Goal: Information Seeking & Learning: Learn about a topic

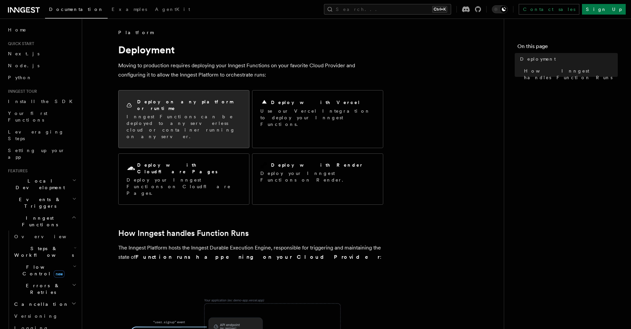
click at [162, 113] on p "Inngest Functions can be deployed to any serverless cloud or container running …" at bounding box center [184, 126] width 115 height 27
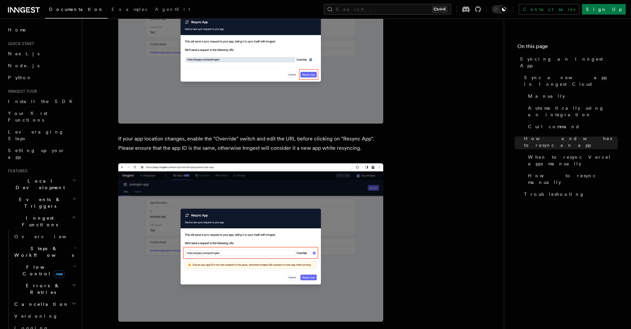
scroll to position [1798, 0]
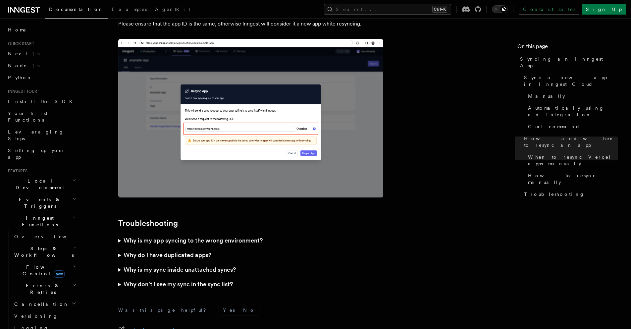
click at [178, 233] on summary "Why is my app syncing to the wrong environment?" at bounding box center [250, 240] width 265 height 15
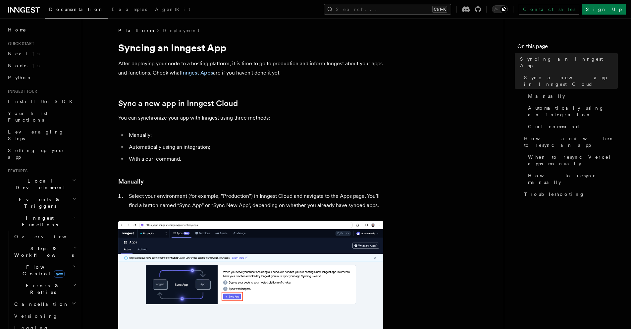
scroll to position [0, 0]
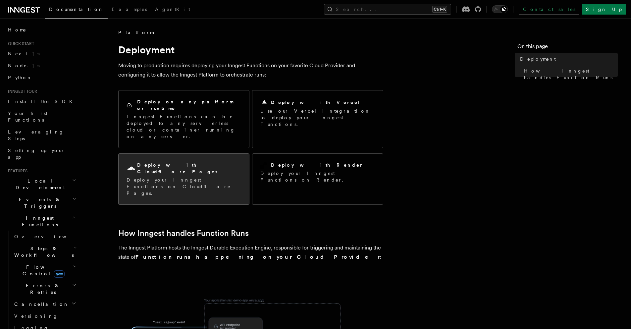
click at [185, 177] on p "Deploy your Inngest Functions on Cloudflare Pages." at bounding box center [184, 187] width 115 height 20
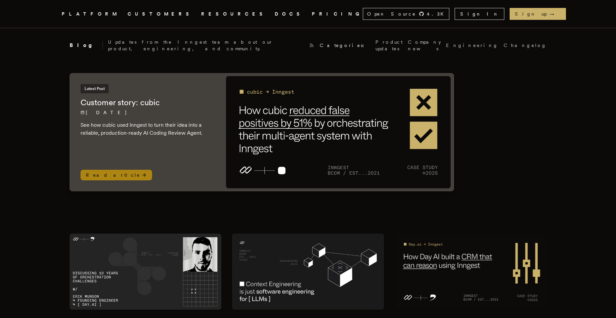
click at [290, 122] on img at bounding box center [338, 132] width 225 height 112
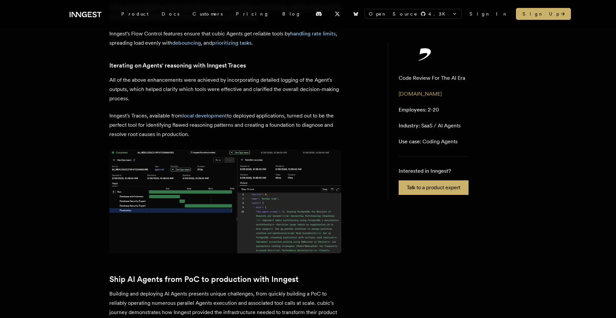
scroll to position [1252, 0]
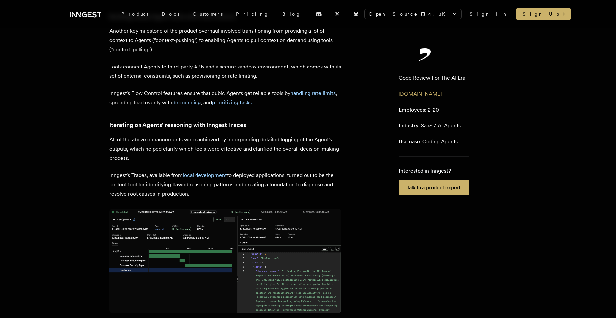
click at [297, 209] on img at bounding box center [225, 261] width 232 height 104
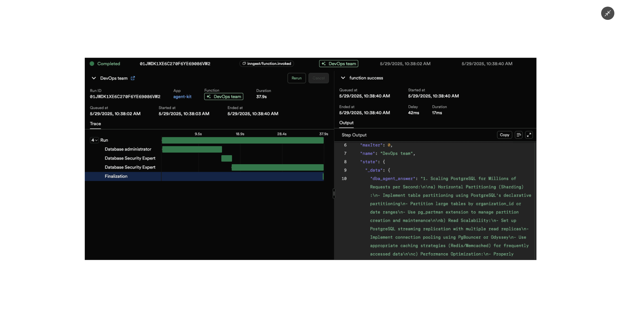
click at [384, 267] on div at bounding box center [310, 159] width 621 height 318
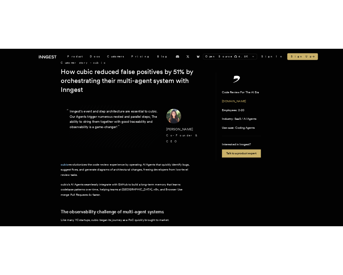
scroll to position [0, 0]
